Goal: Task Accomplishment & Management: Use online tool/utility

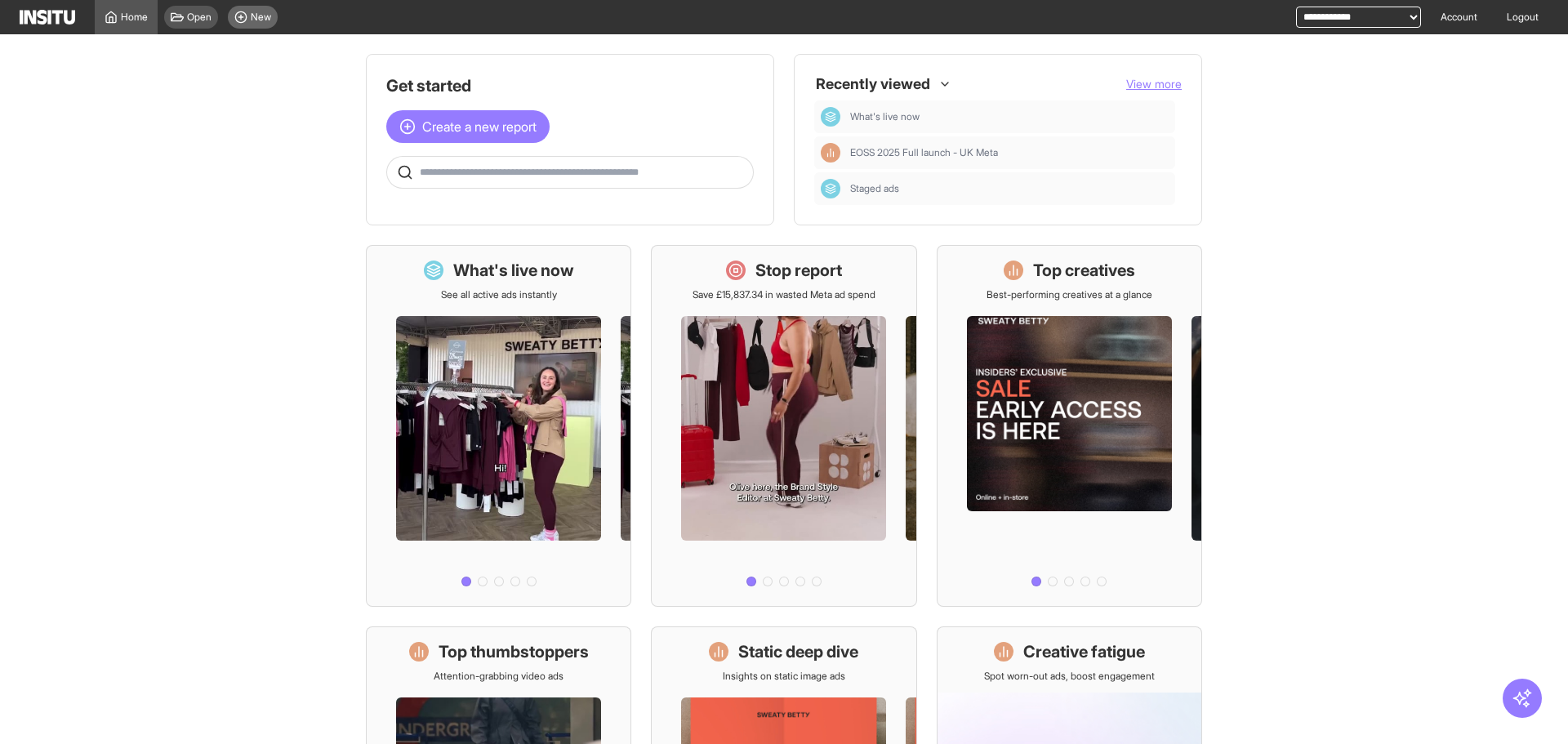
click at [252, 15] on span "New" at bounding box center [261, 17] width 21 height 13
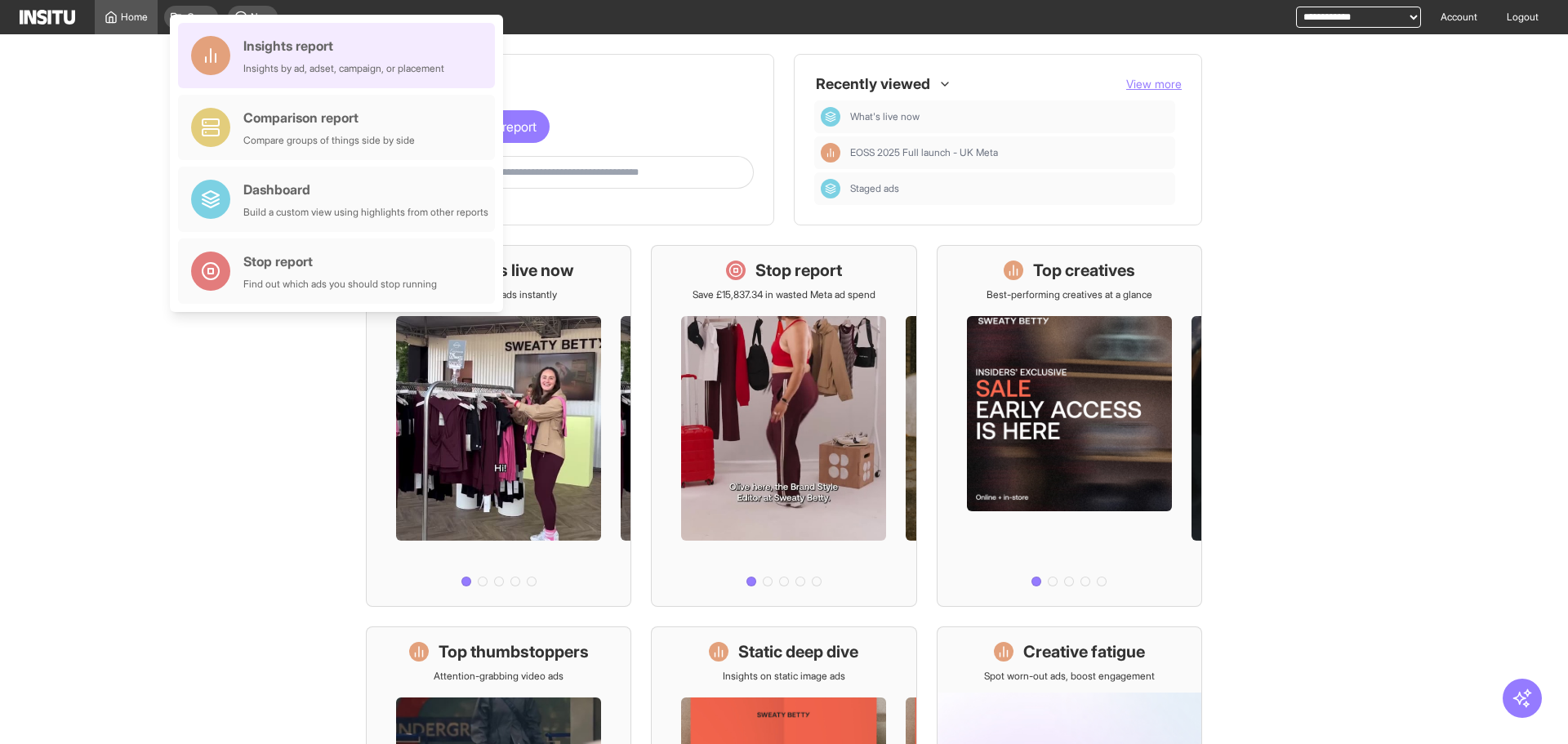
click at [285, 37] on div "Insights report" at bounding box center [344, 46] width 201 height 20
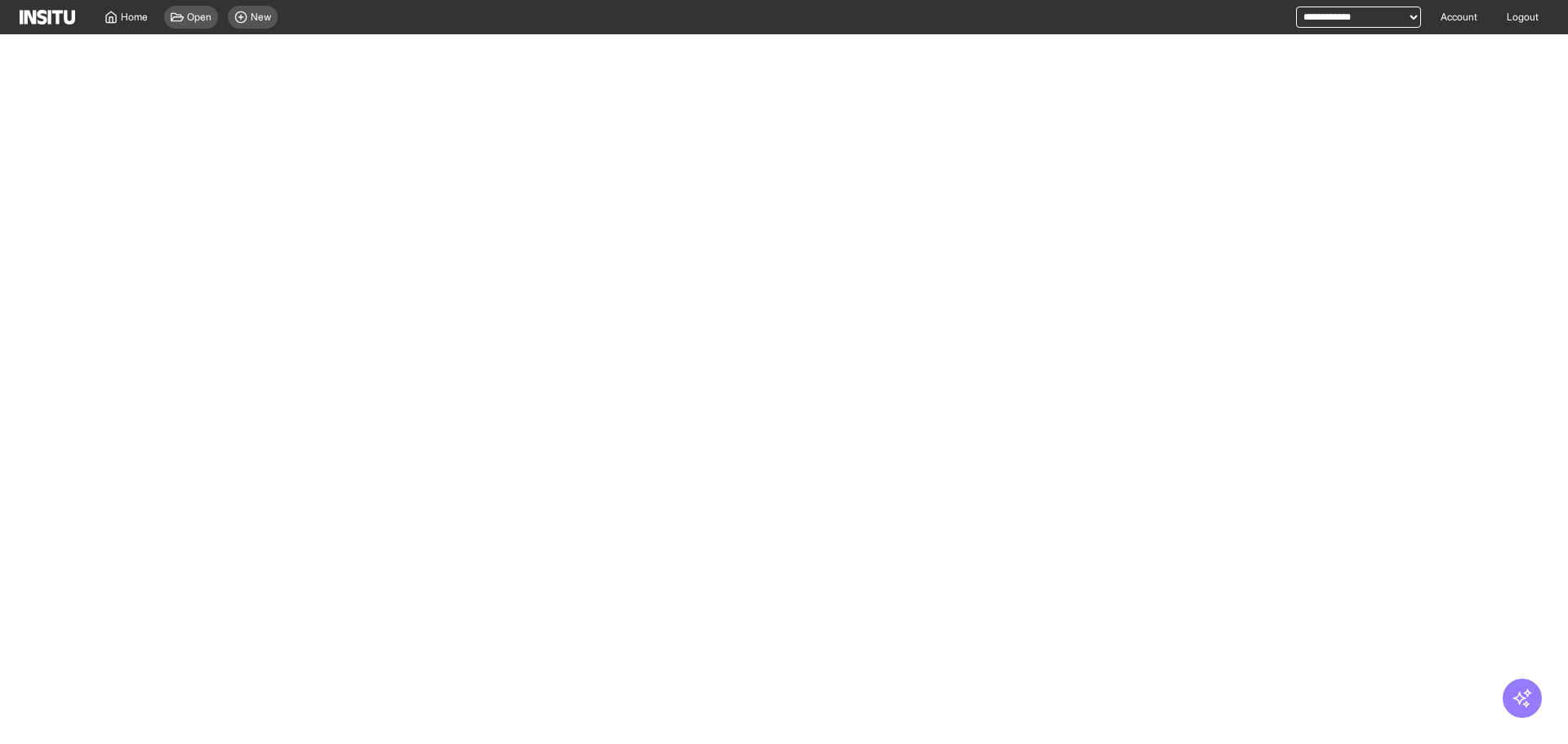
select select "**"
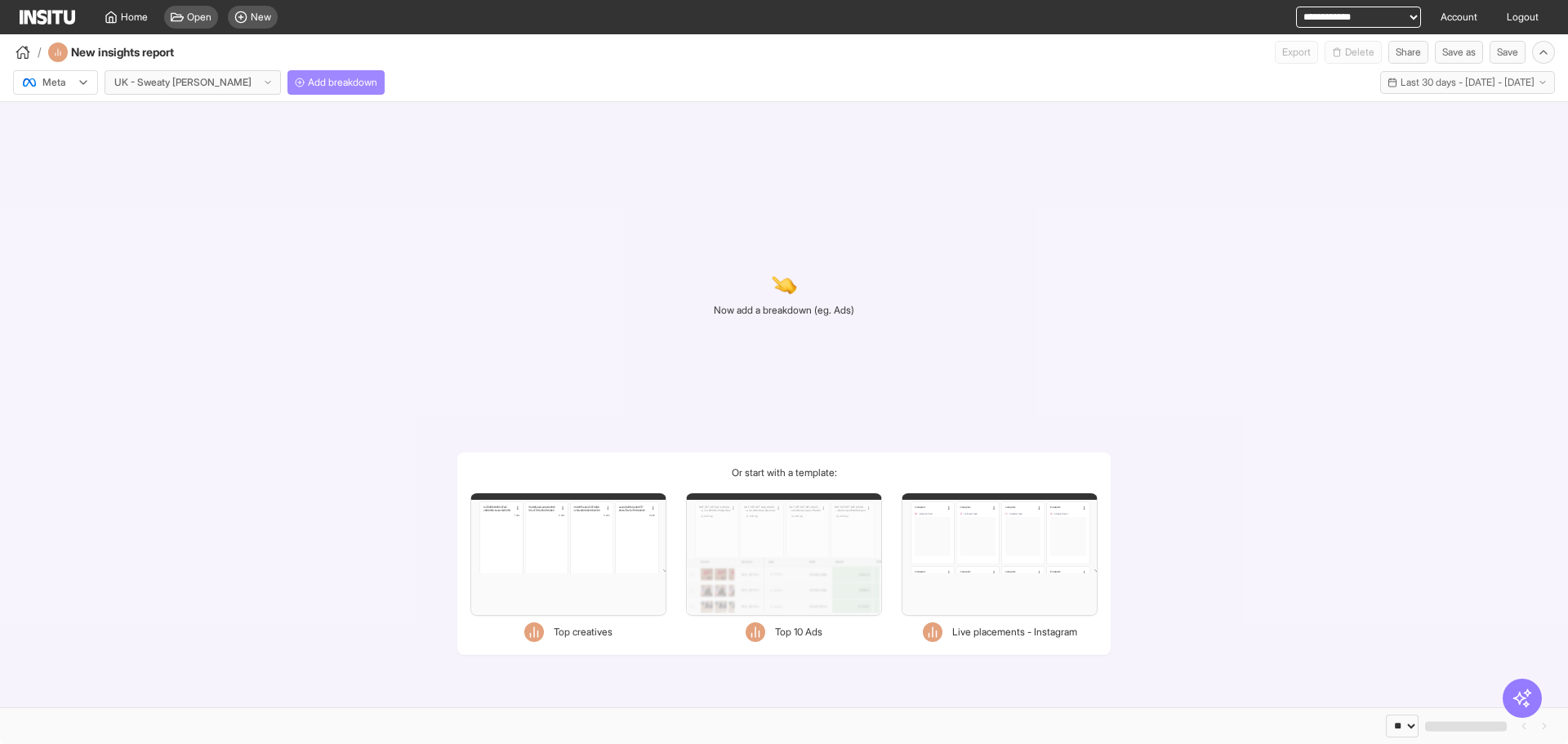
click at [309, 80] on span "Add breakdown" at bounding box center [343, 83] width 70 height 13
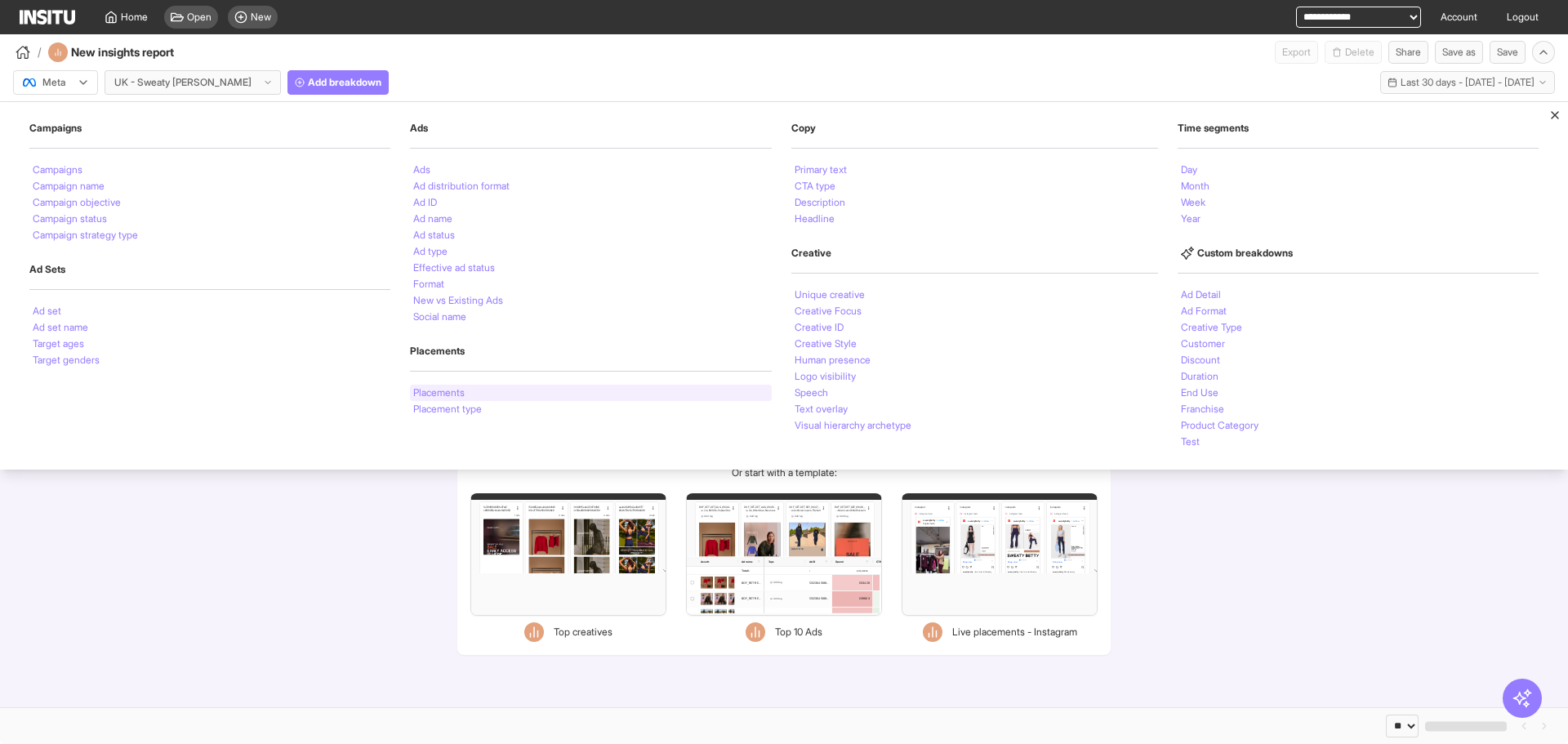
click at [509, 394] on div "Placements" at bounding box center [590, 393] width 361 height 17
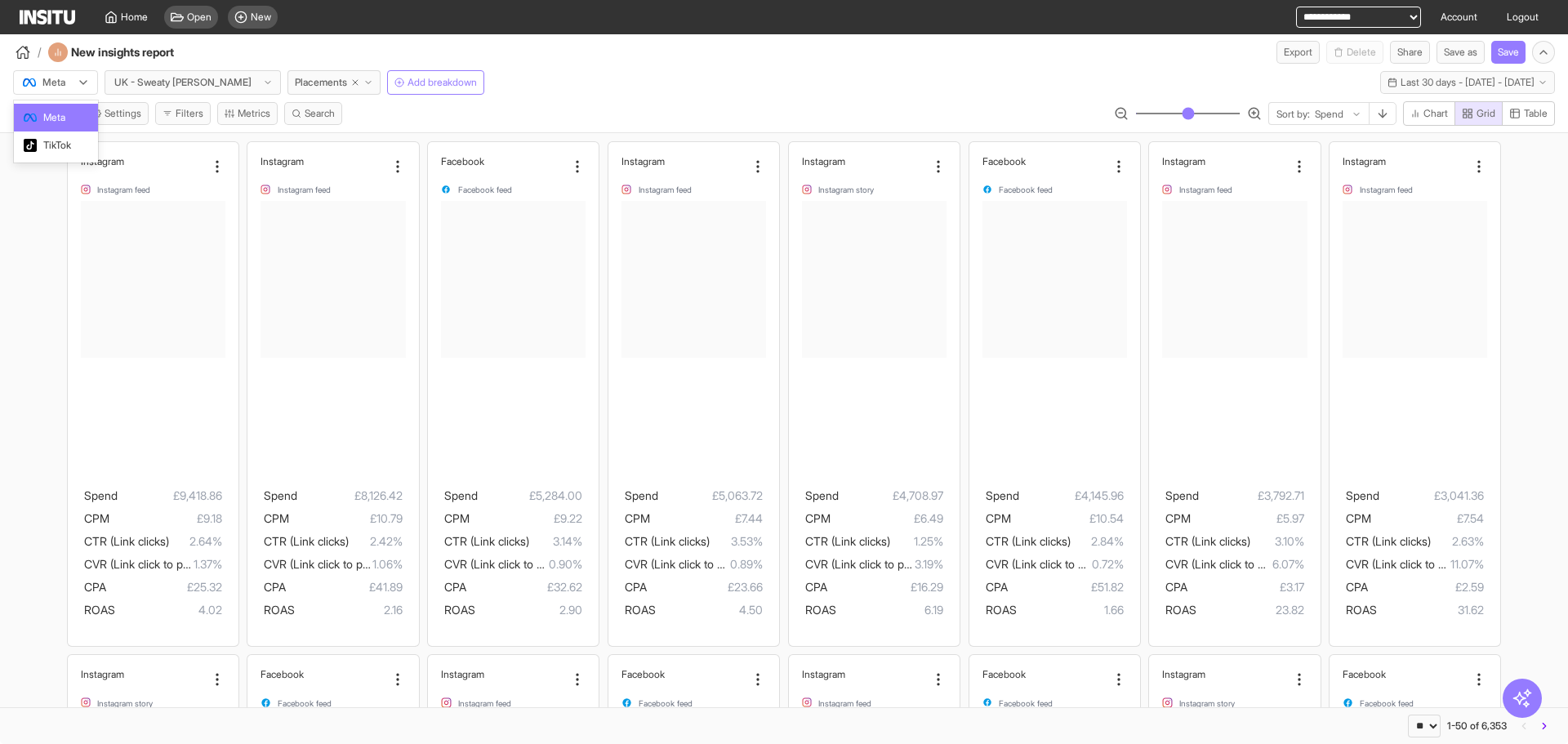
click at [70, 81] on div "Meta" at bounding box center [47, 83] width 52 height 17
click at [75, 131] on div "TikTok" at bounding box center [56, 144] width 84 height 27
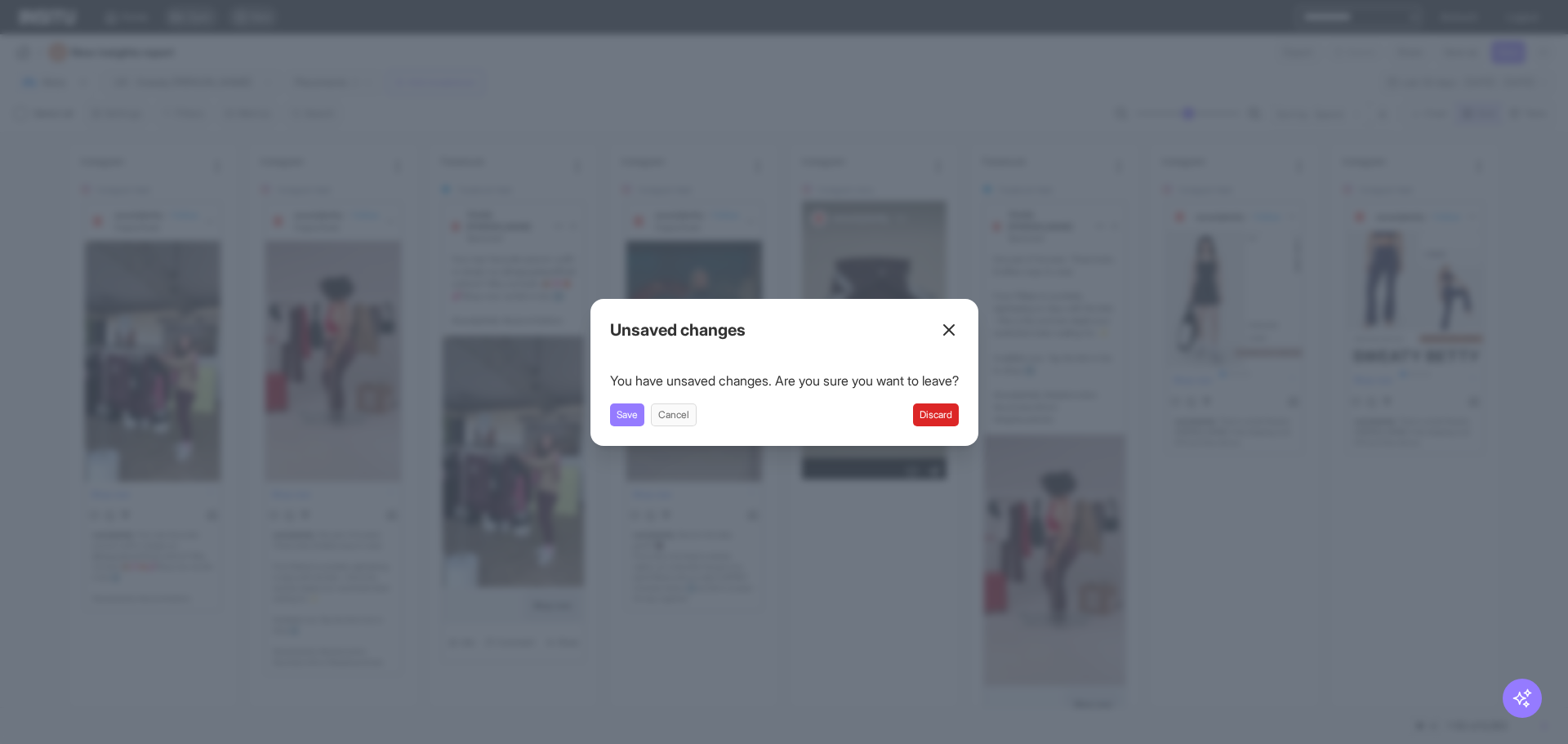
click at [916, 422] on div "Save Cancel Discard" at bounding box center [784, 415] width 349 height 23
click at [935, 422] on button "Discard" at bounding box center [935, 415] width 46 height 23
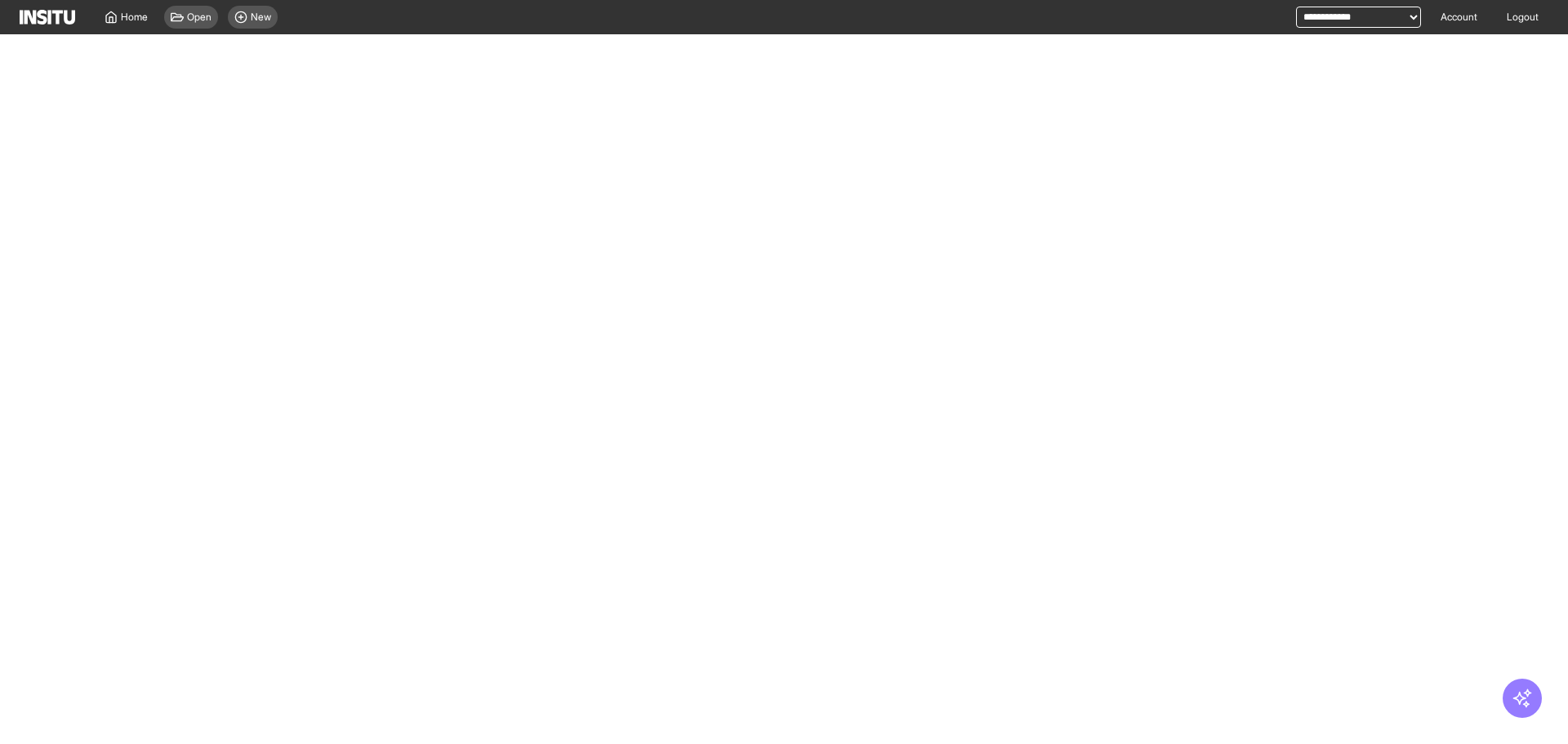
select select "**"
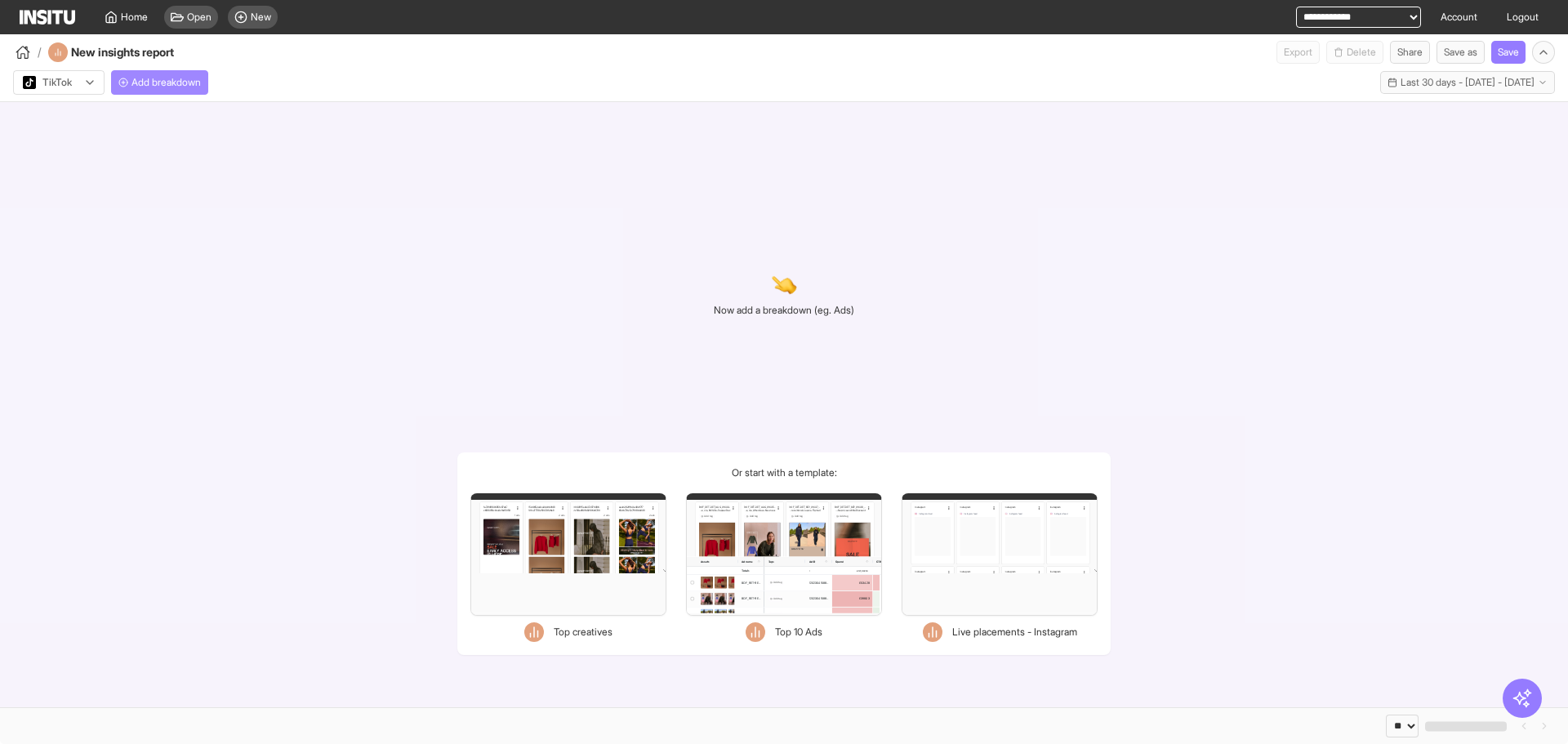
click at [169, 80] on span "Add breakdown" at bounding box center [166, 83] width 70 height 13
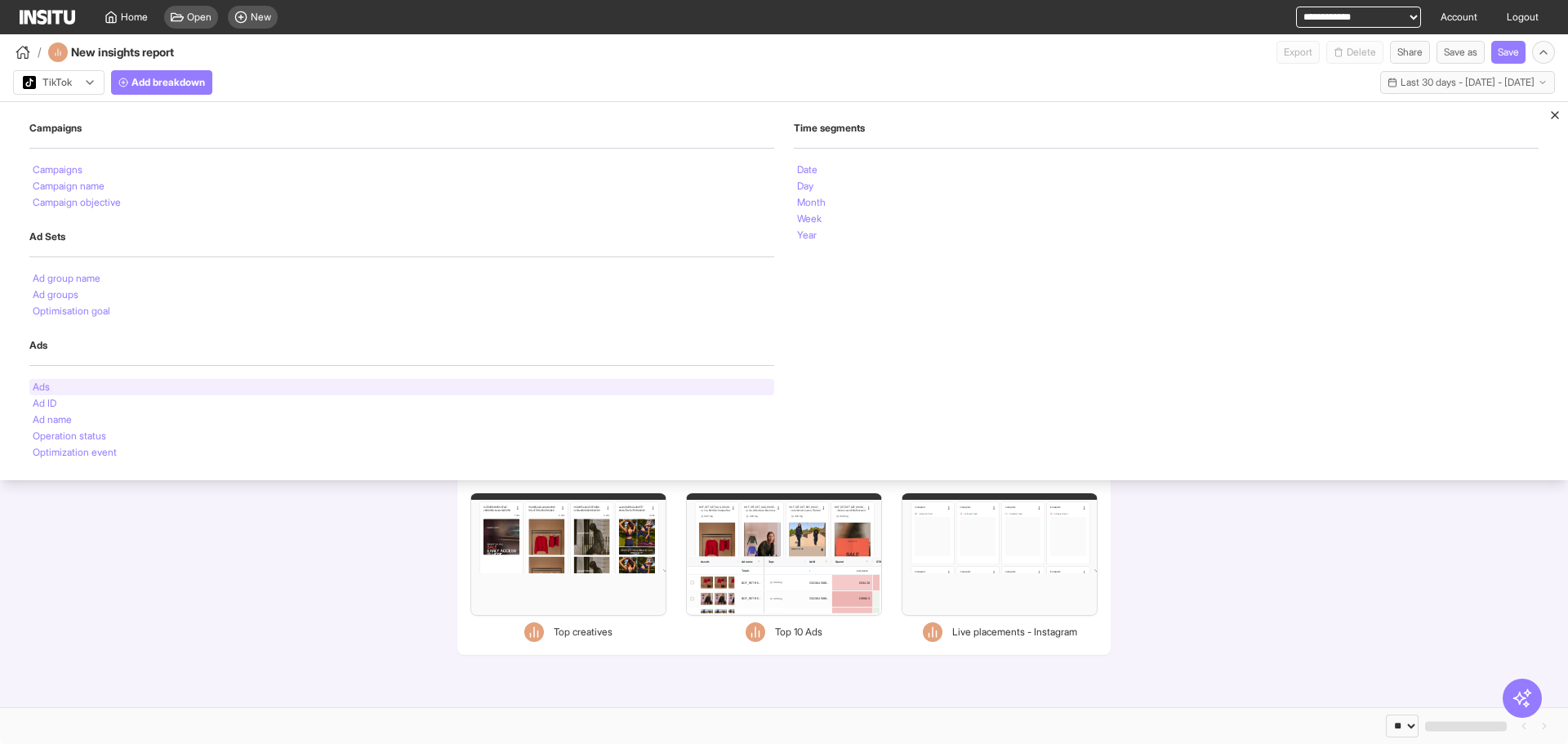
click at [69, 389] on div "Ads" at bounding box center [401, 388] width 745 height 17
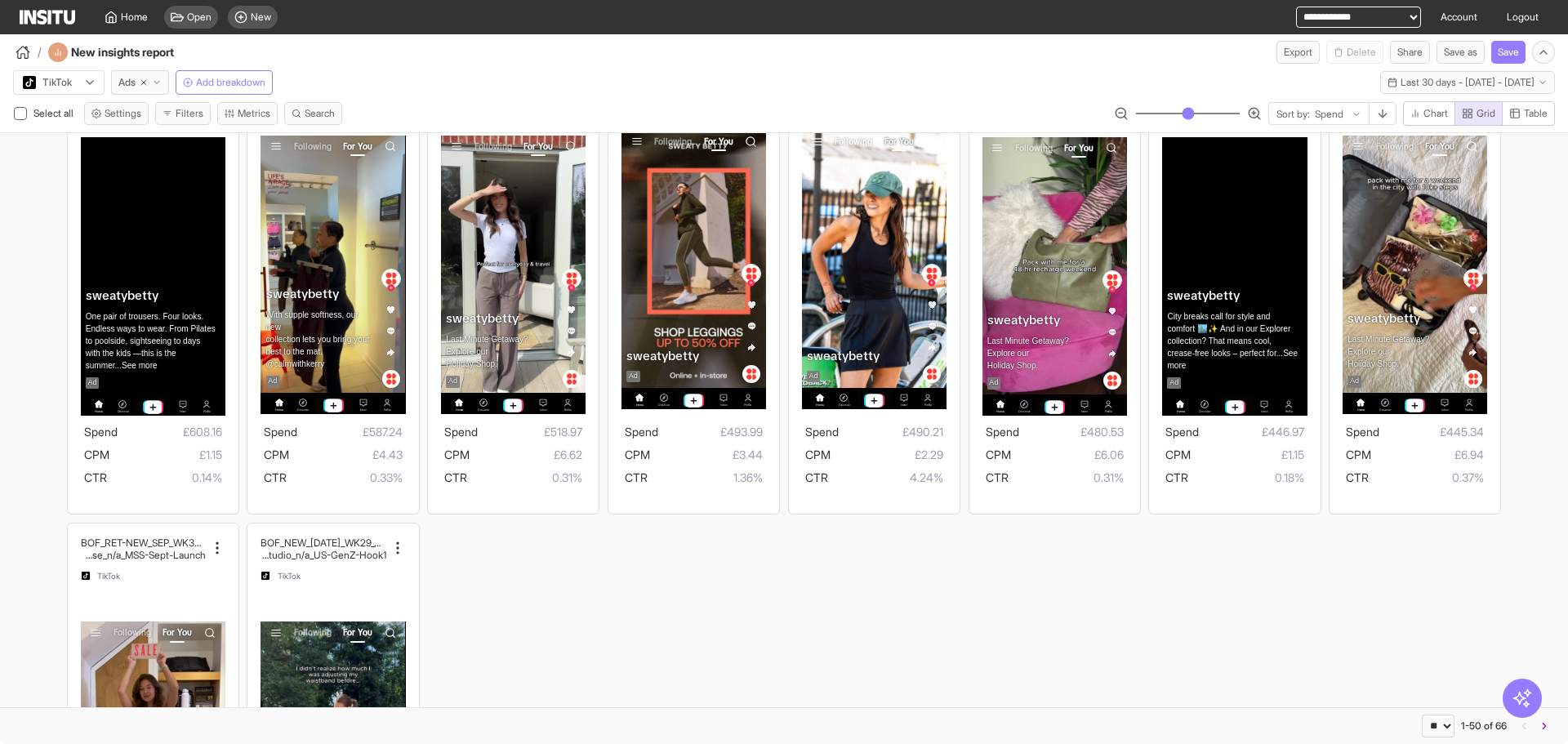
scroll to position [2837, 0]
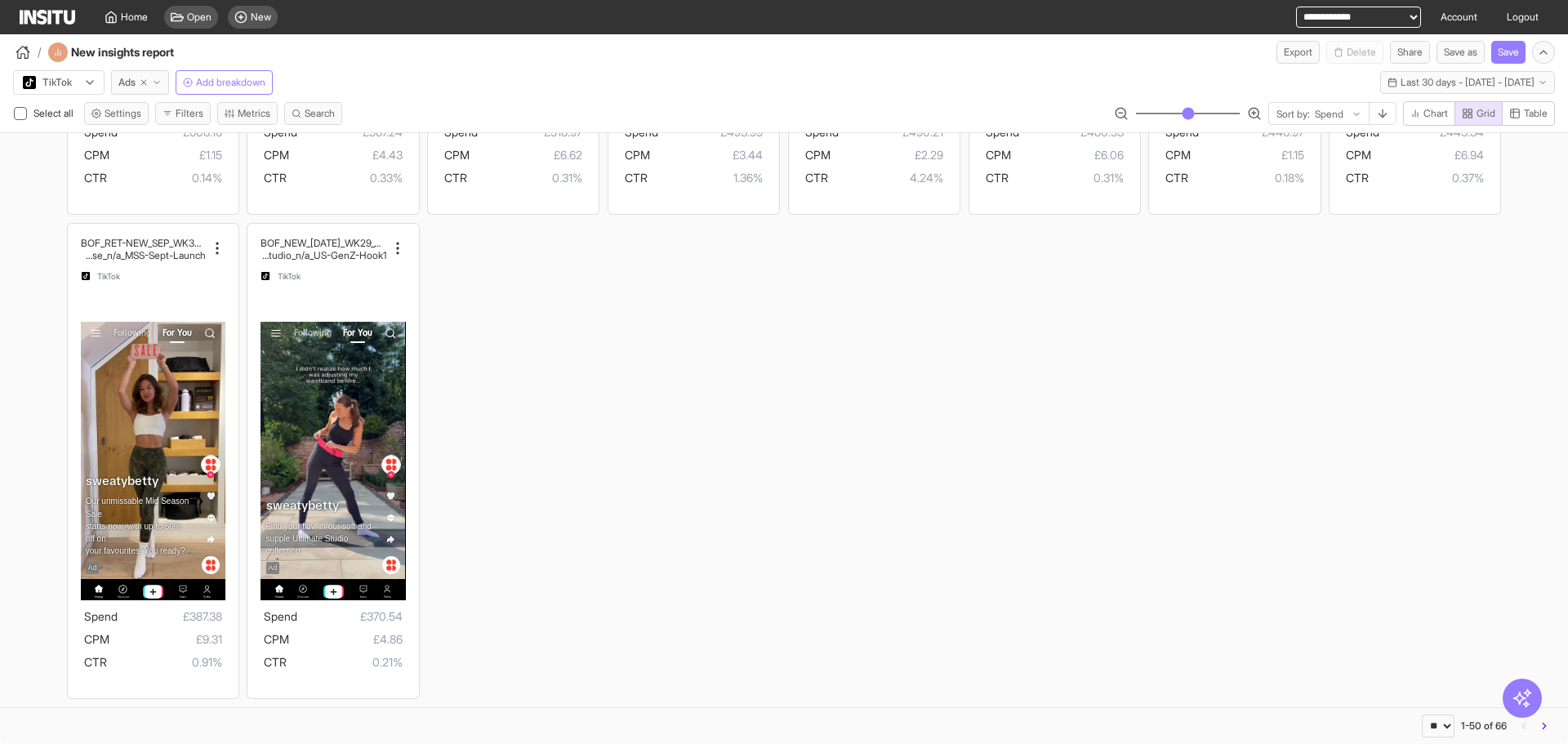
click at [1551, 732] on button "button" at bounding box center [1545, 727] width 22 height 23
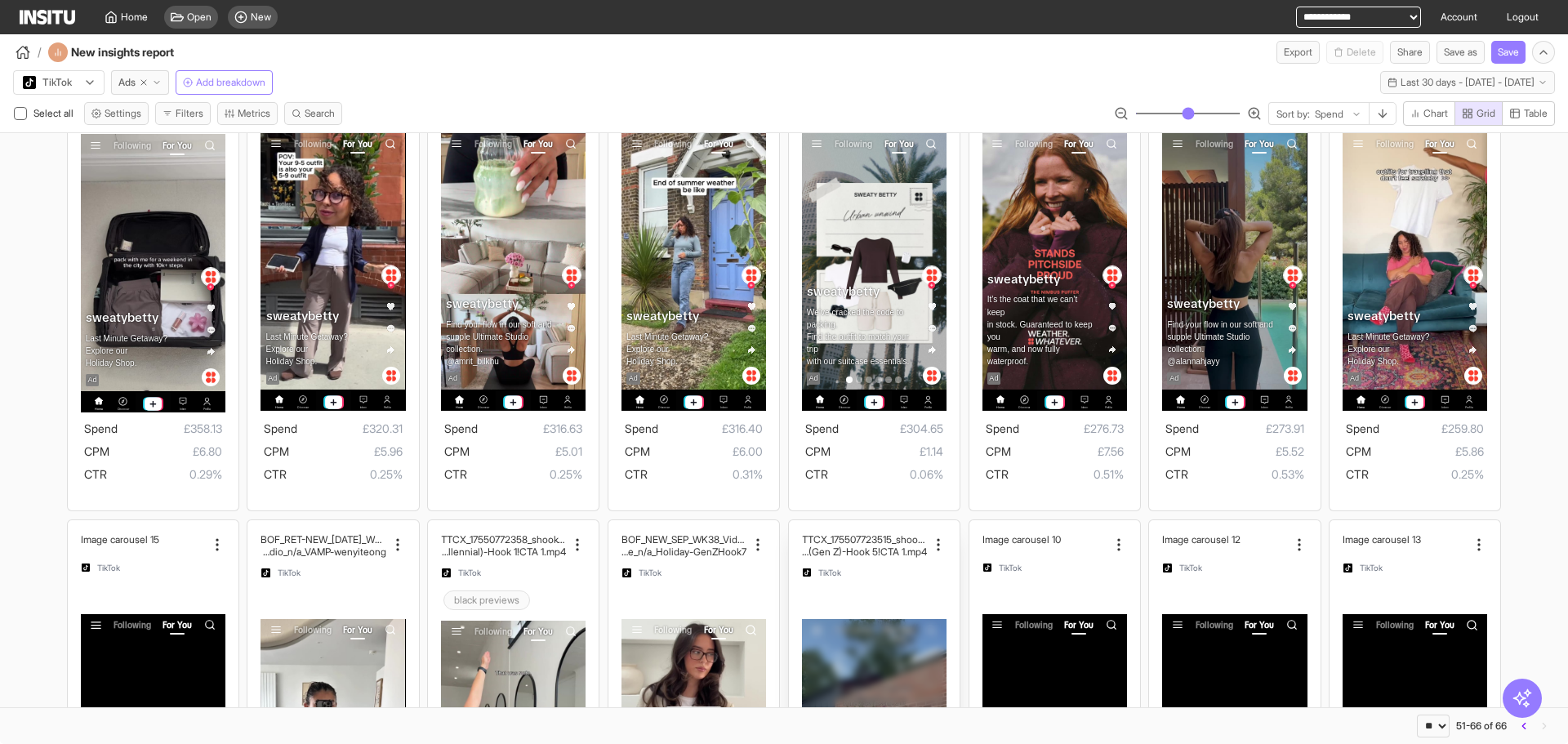
scroll to position [407, 0]
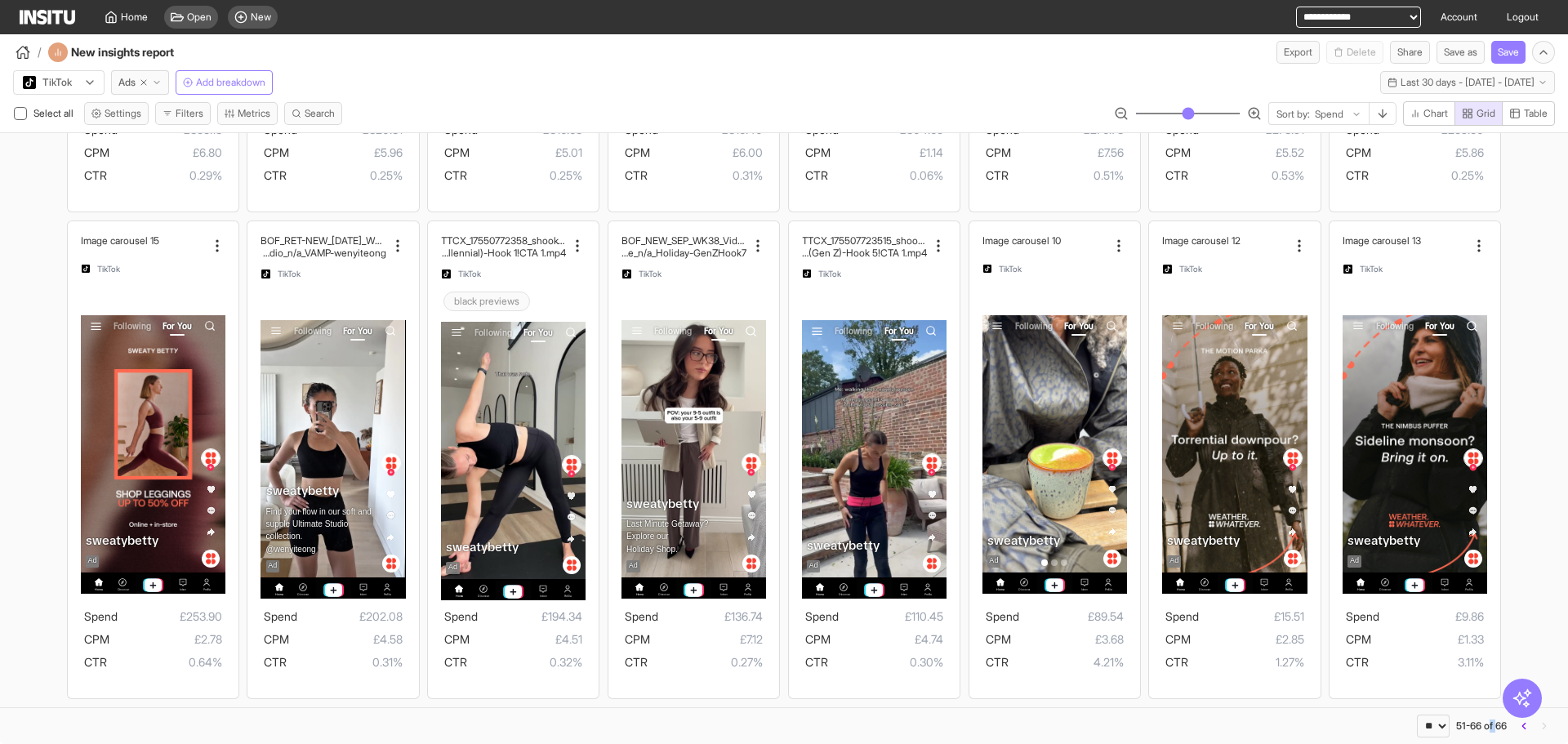
click at [1495, 728] on div "** ** ** *** *** *** **** 51-66 of 66" at bounding box center [1462, 727] width 90 height 23
click at [1522, 726] on icon "button" at bounding box center [1524, 727] width 12 height 12
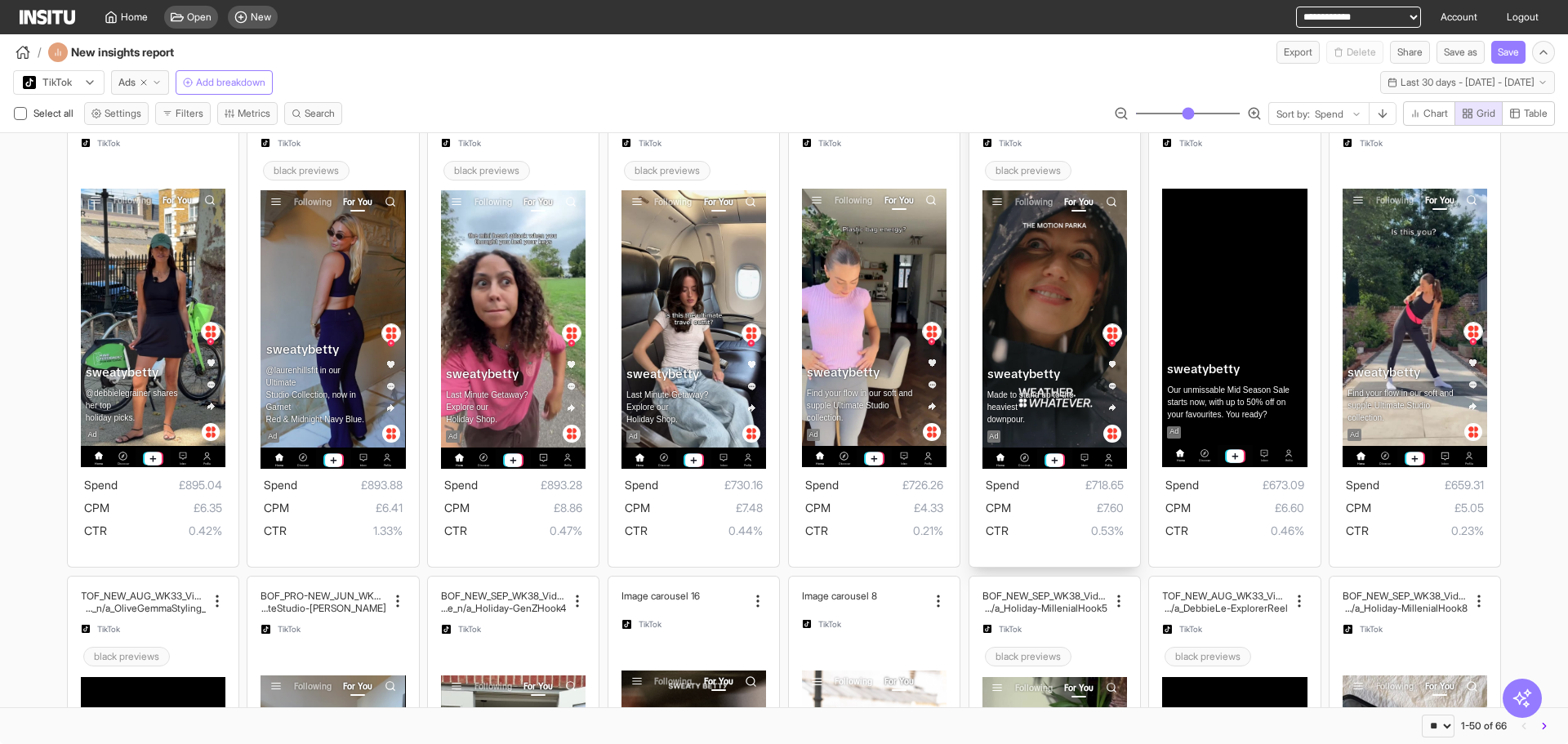
scroll to position [1879, 0]
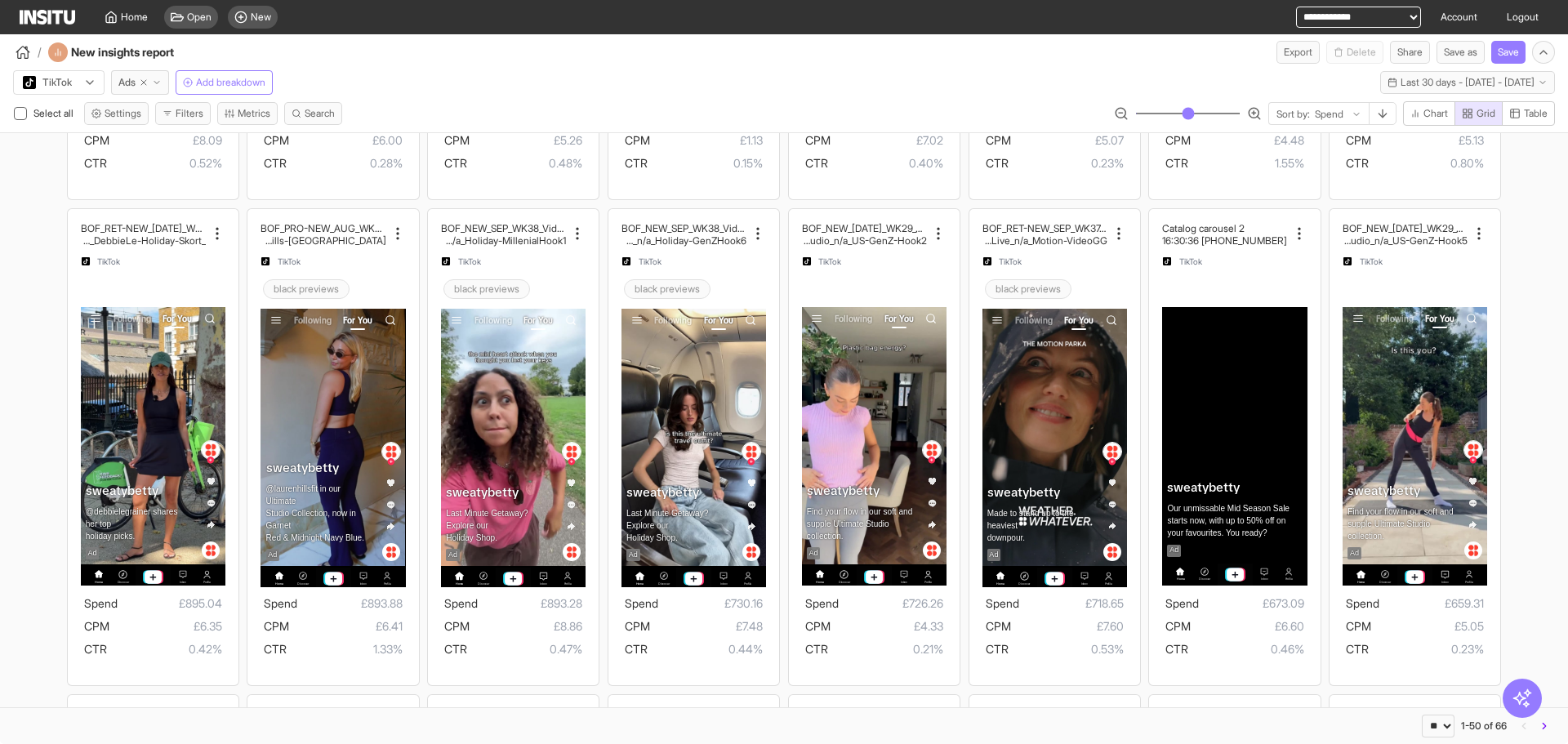
click at [968, 60] on div "/ New insights report Export Delete Share Save as Save" at bounding box center [784, 48] width 1568 height 29
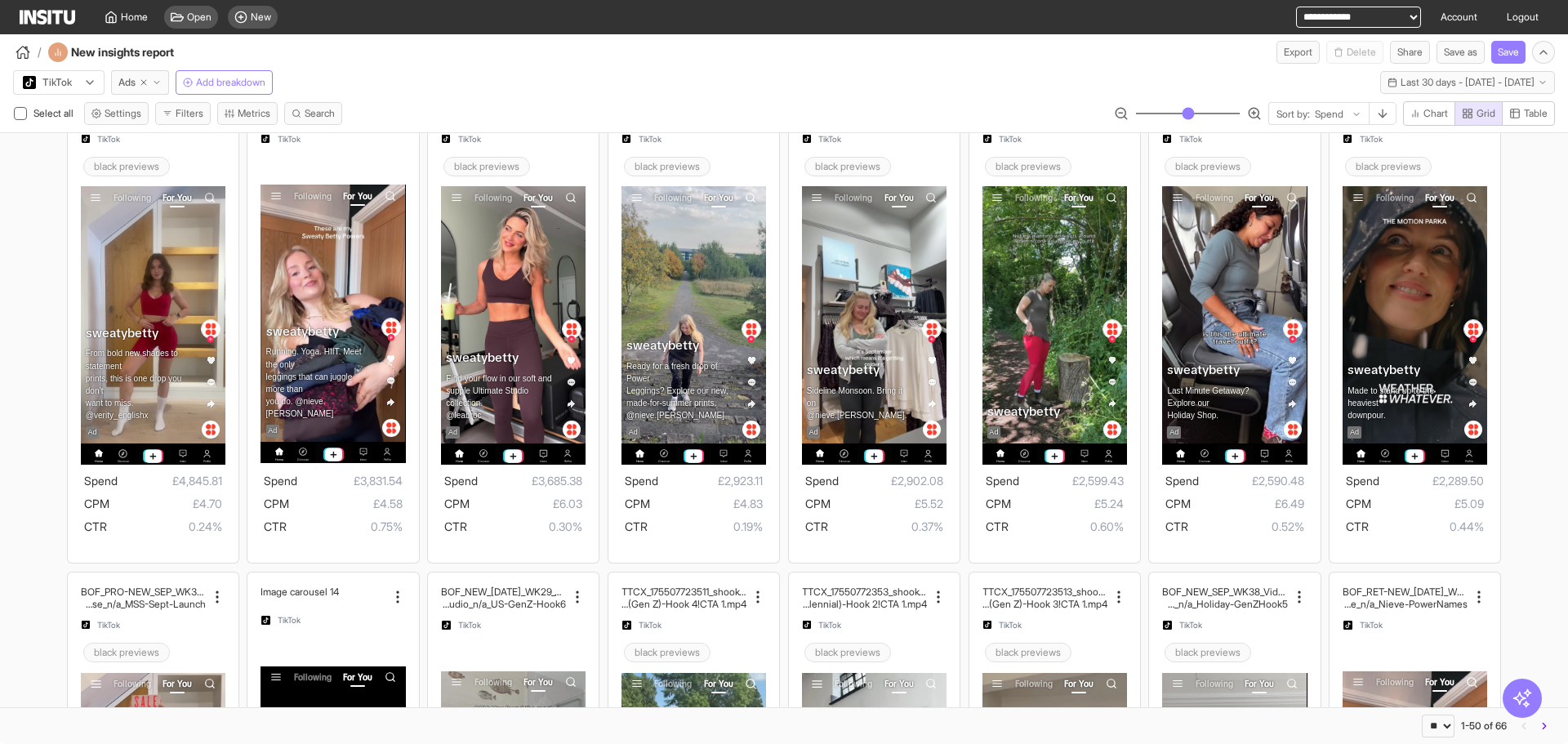
scroll to position [0, 0]
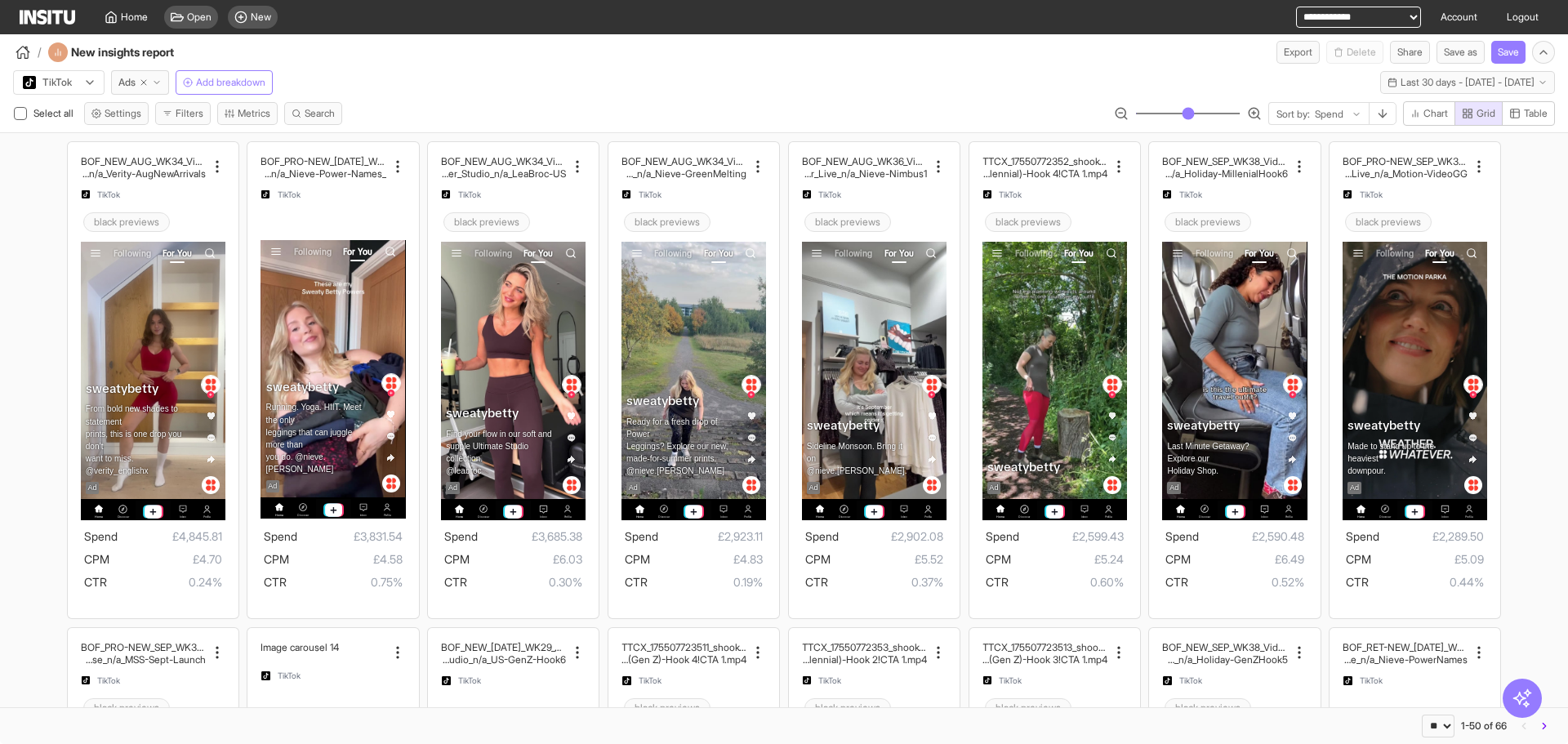
click at [1101, 83] on div "TikTok Ads Add breakdown Last 30 days - [DATE] - [DATE] [DATE] - [DATE]" at bounding box center [784, 79] width 1568 height 31
